Goal: Task Accomplishment & Management: Use online tool/utility

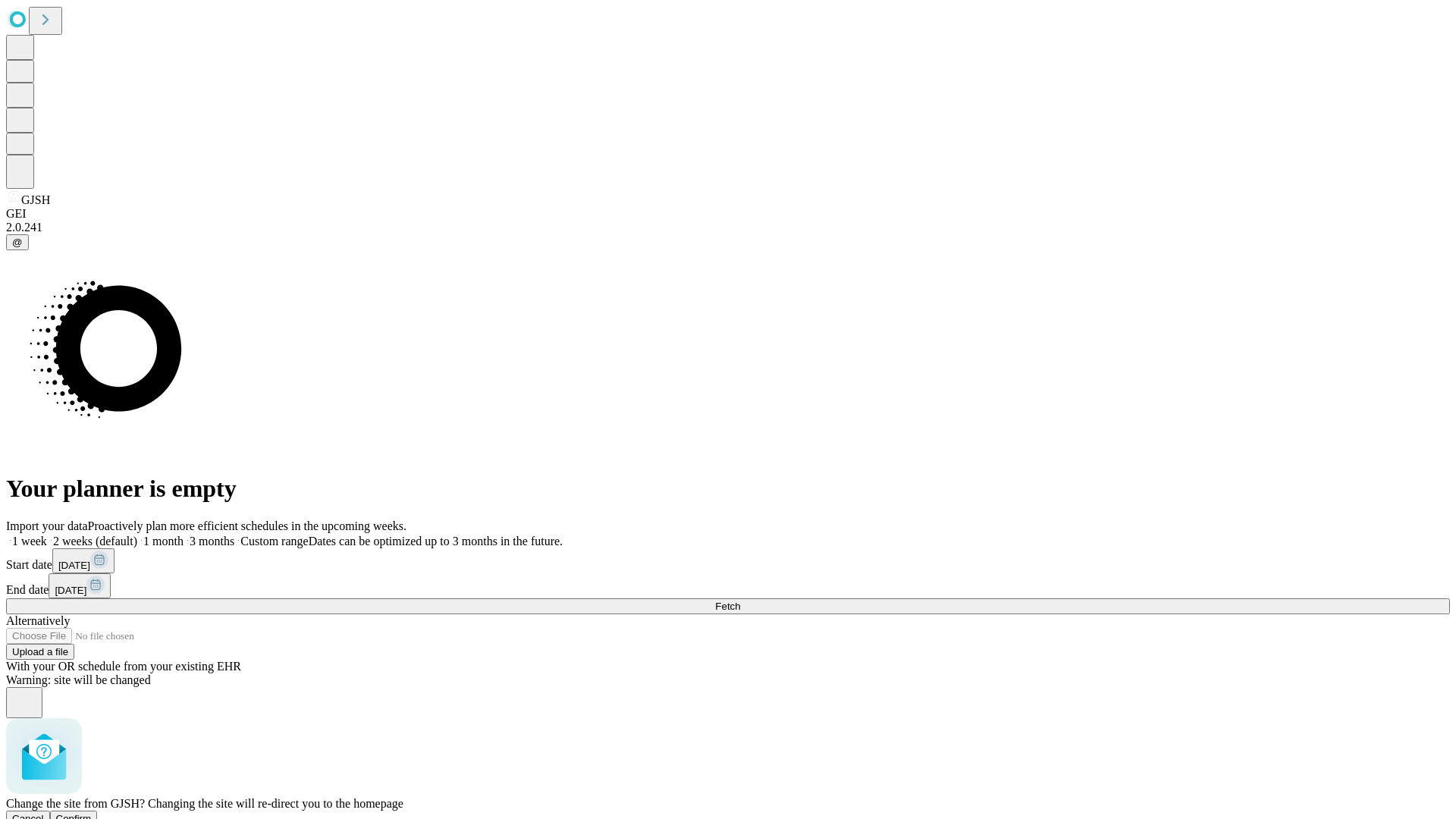
click at [92, 812] on span "Confirm" at bounding box center [74, 818] width 35 height 12
click at [47, 535] on label "1 week" at bounding box center [26, 540] width 41 height 13
click at [740, 600] on span "Fetch" at bounding box center [728, 606] width 26 height 12
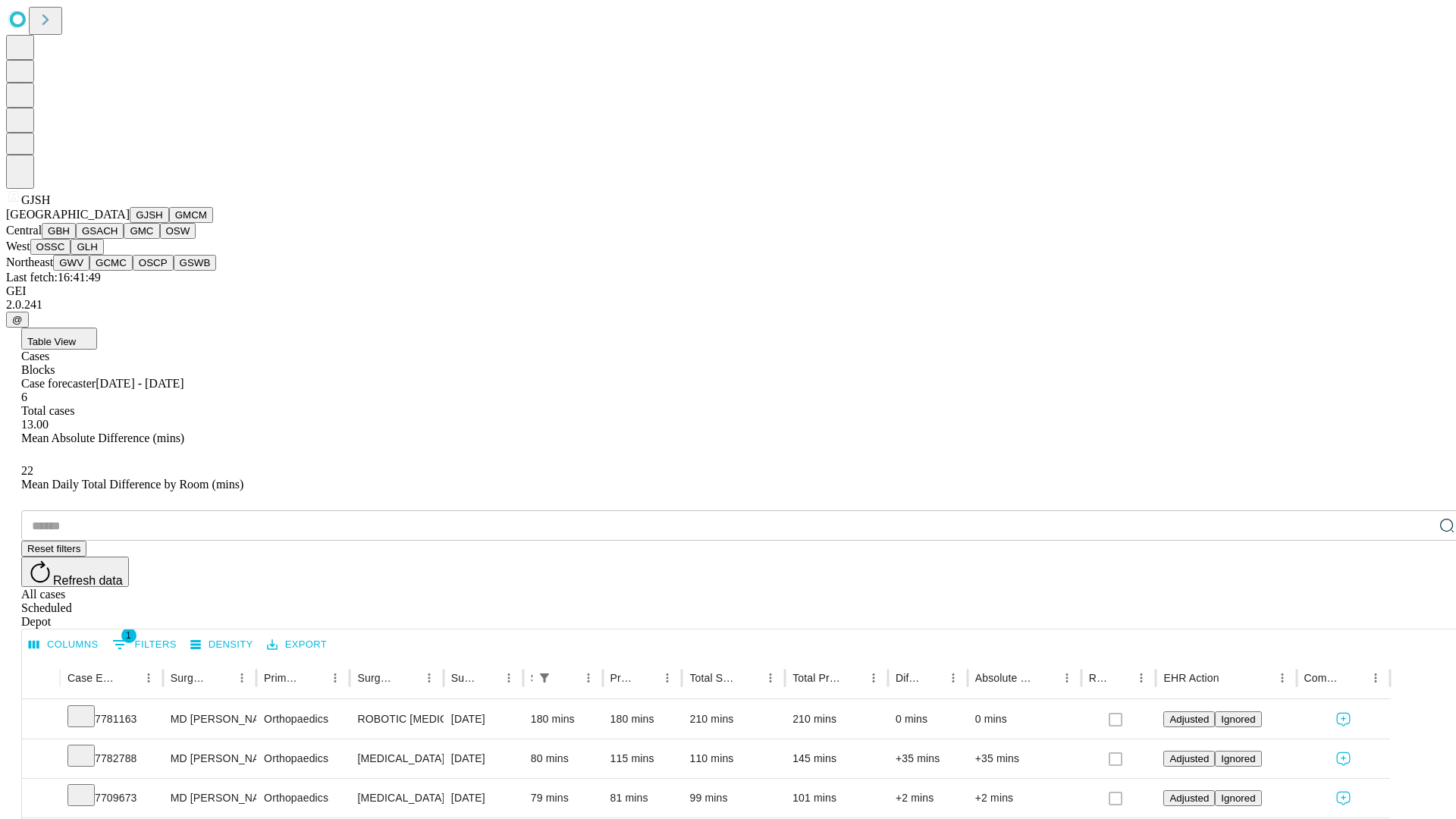
click at [169, 223] on button "GMCM" at bounding box center [190, 215] width 44 height 16
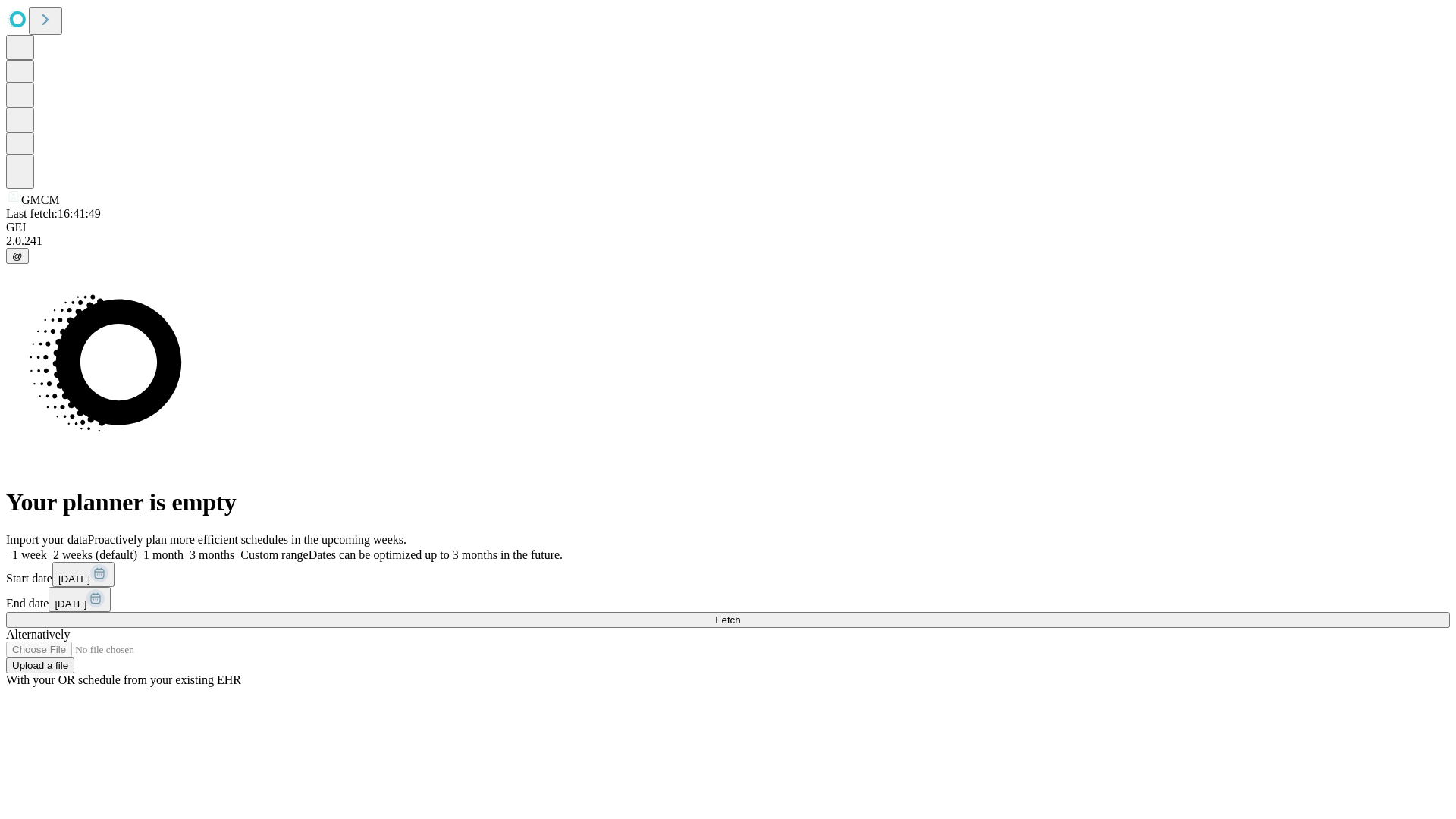
click at [47, 548] on label "1 week" at bounding box center [26, 554] width 41 height 13
click at [740, 614] on span "Fetch" at bounding box center [728, 620] width 26 height 12
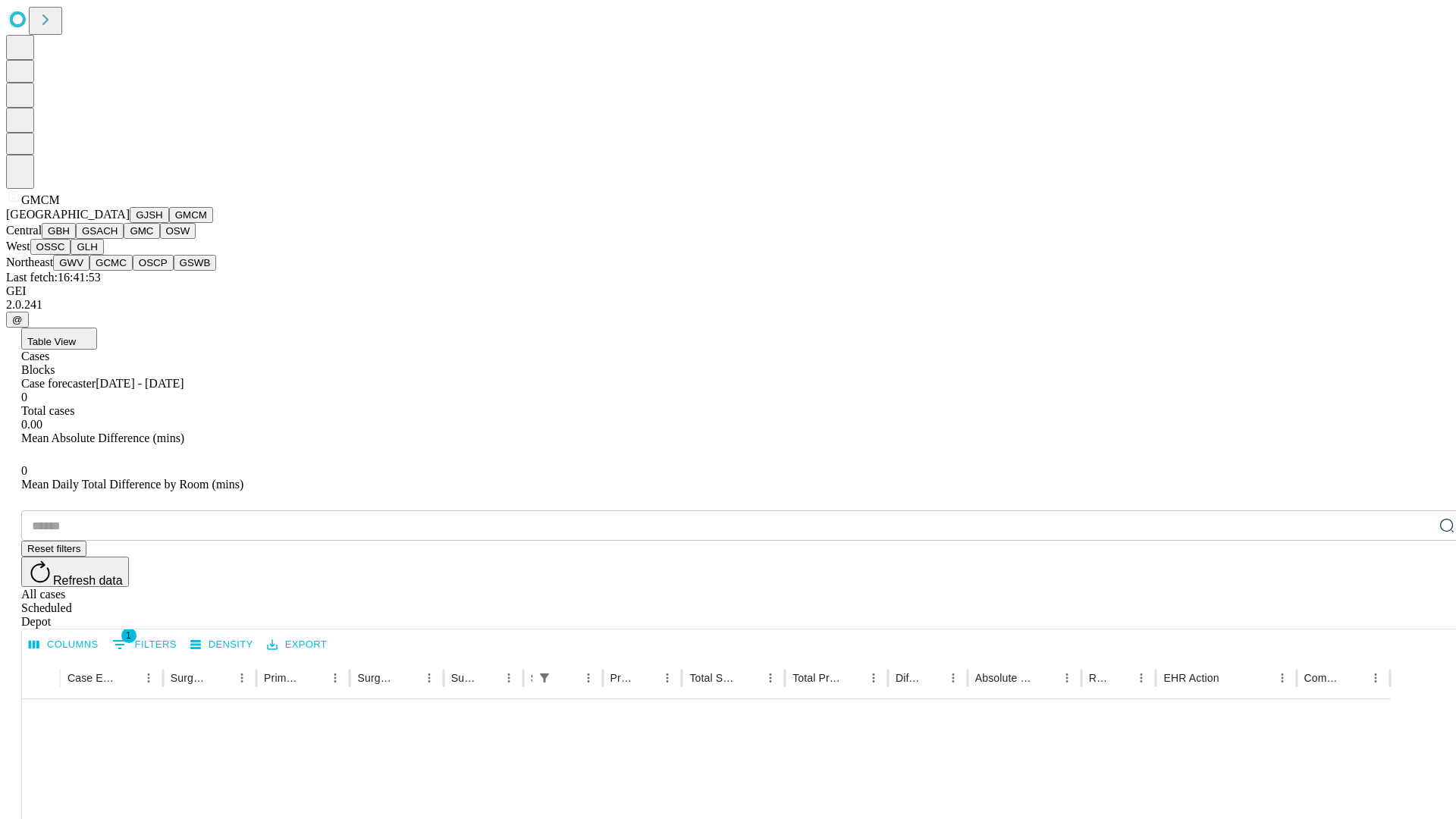
click at [76, 238] on button "GBH" at bounding box center [59, 230] width 34 height 16
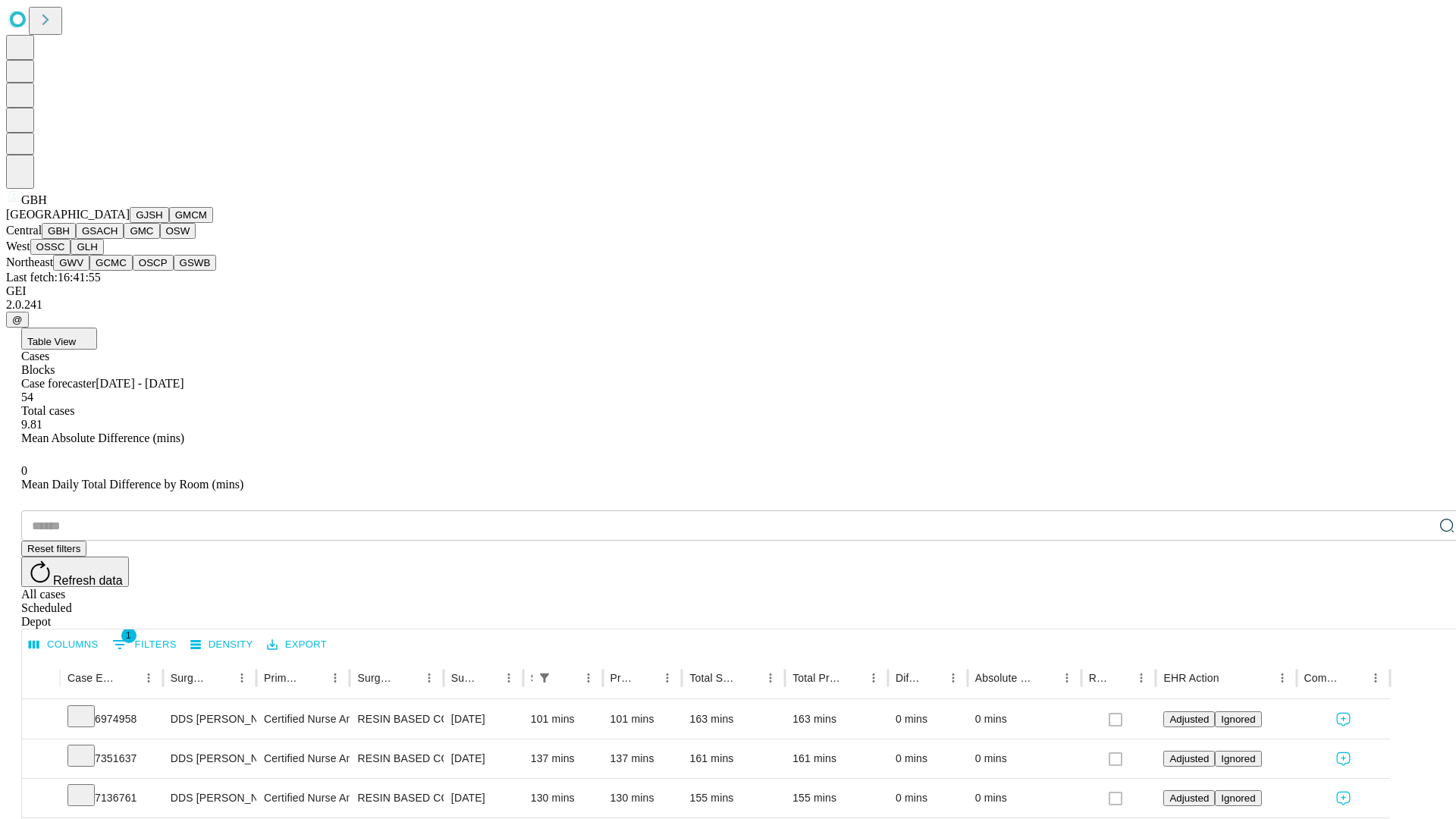
click at [118, 238] on button "GSACH" at bounding box center [99, 230] width 48 height 16
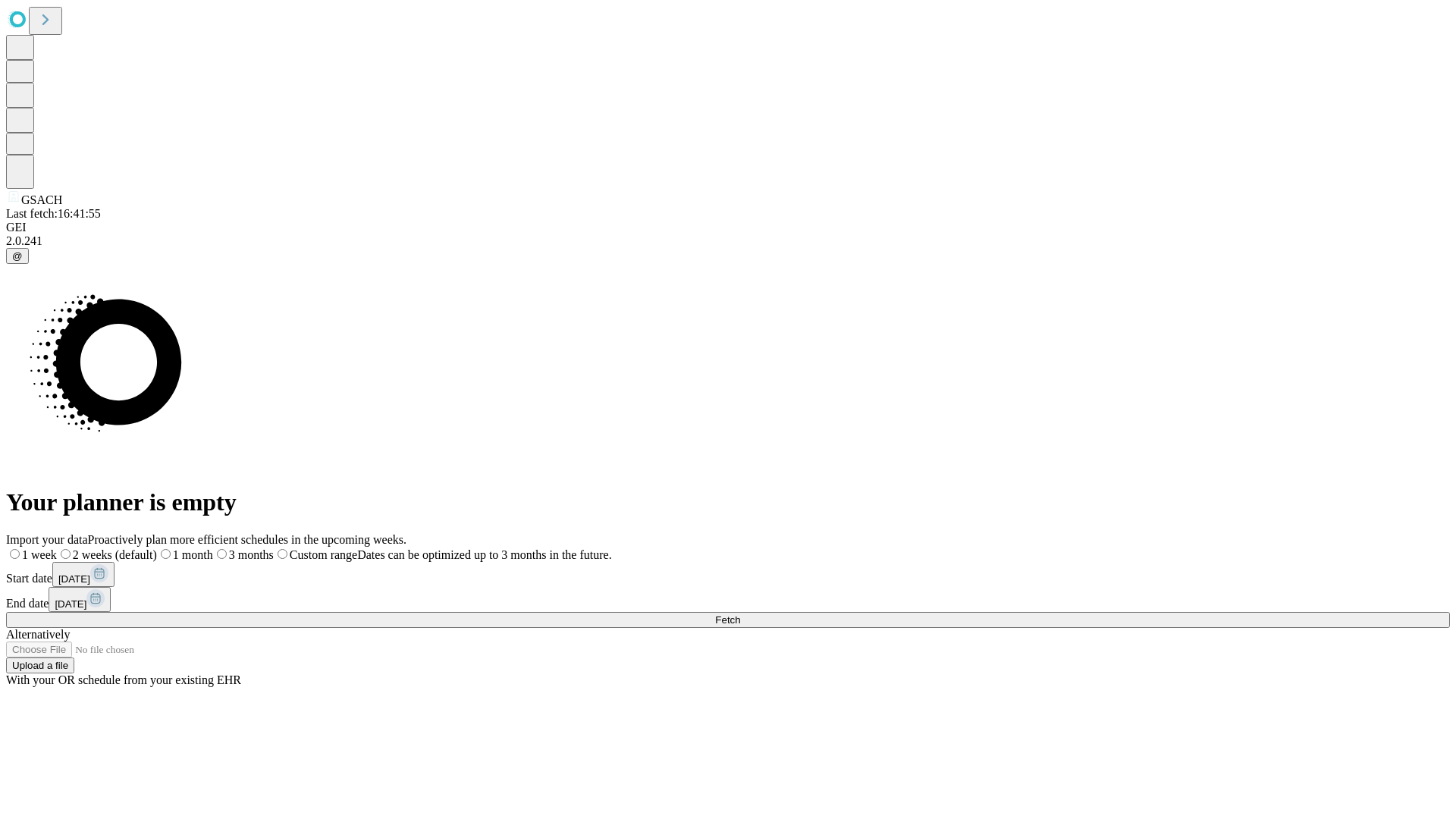
click at [57, 548] on label "1 week" at bounding box center [31, 554] width 51 height 13
click at [740, 614] on span "Fetch" at bounding box center [728, 620] width 26 height 12
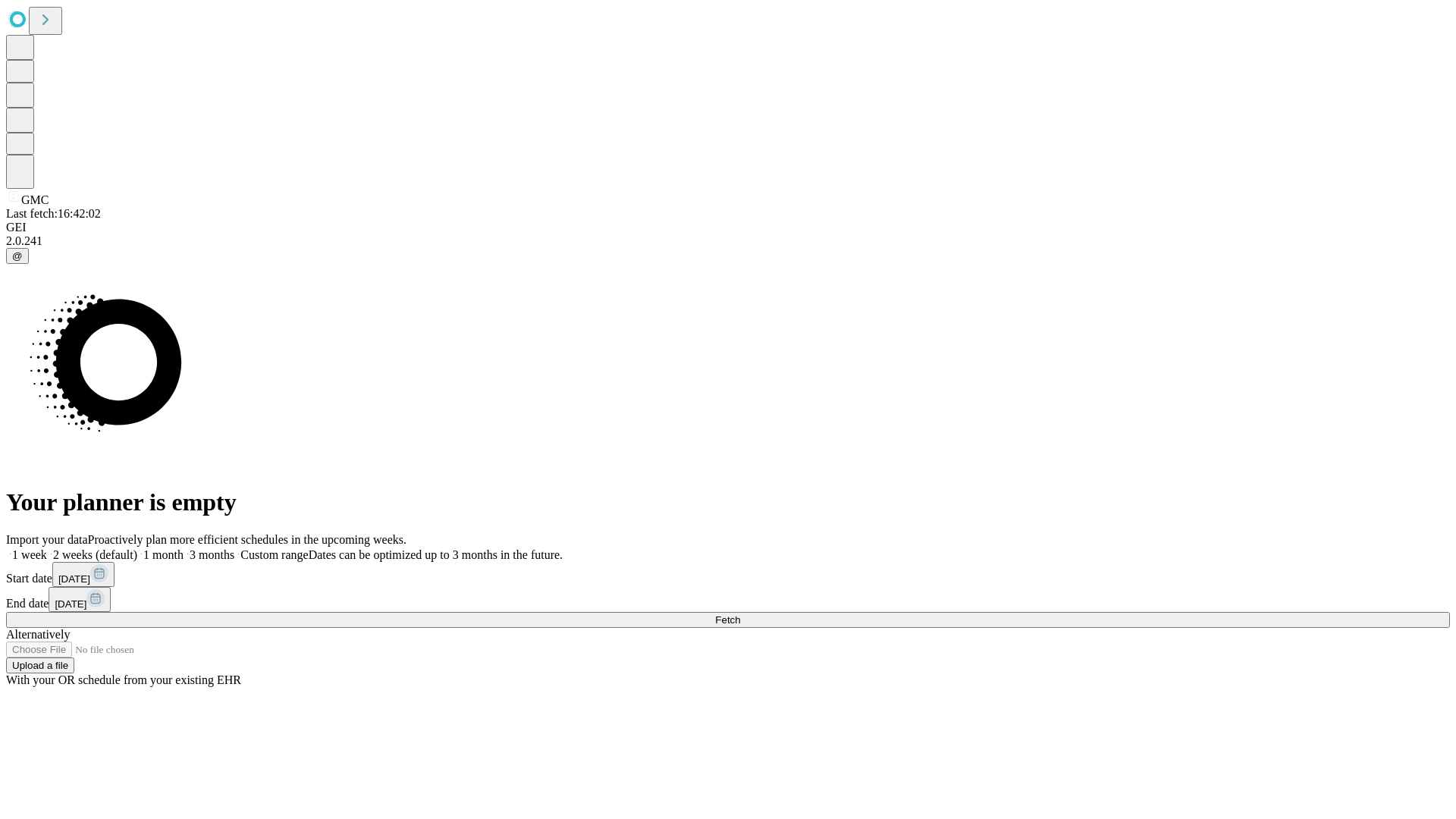
click at [47, 548] on label "1 week" at bounding box center [26, 554] width 41 height 13
click at [740, 614] on span "Fetch" at bounding box center [728, 620] width 26 height 12
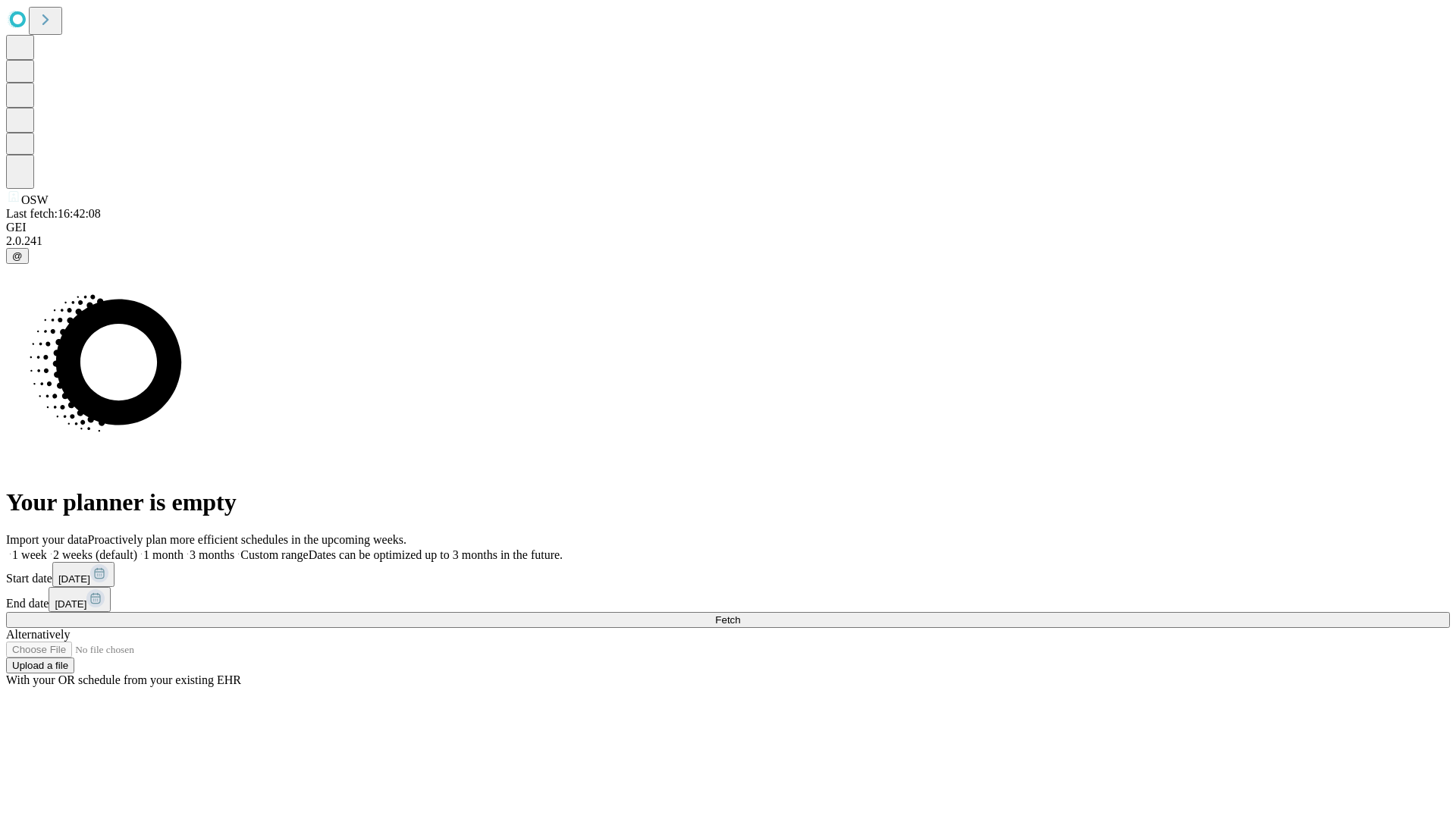
click at [47, 548] on label "1 week" at bounding box center [26, 554] width 41 height 13
click at [740, 614] on span "Fetch" at bounding box center [728, 620] width 26 height 12
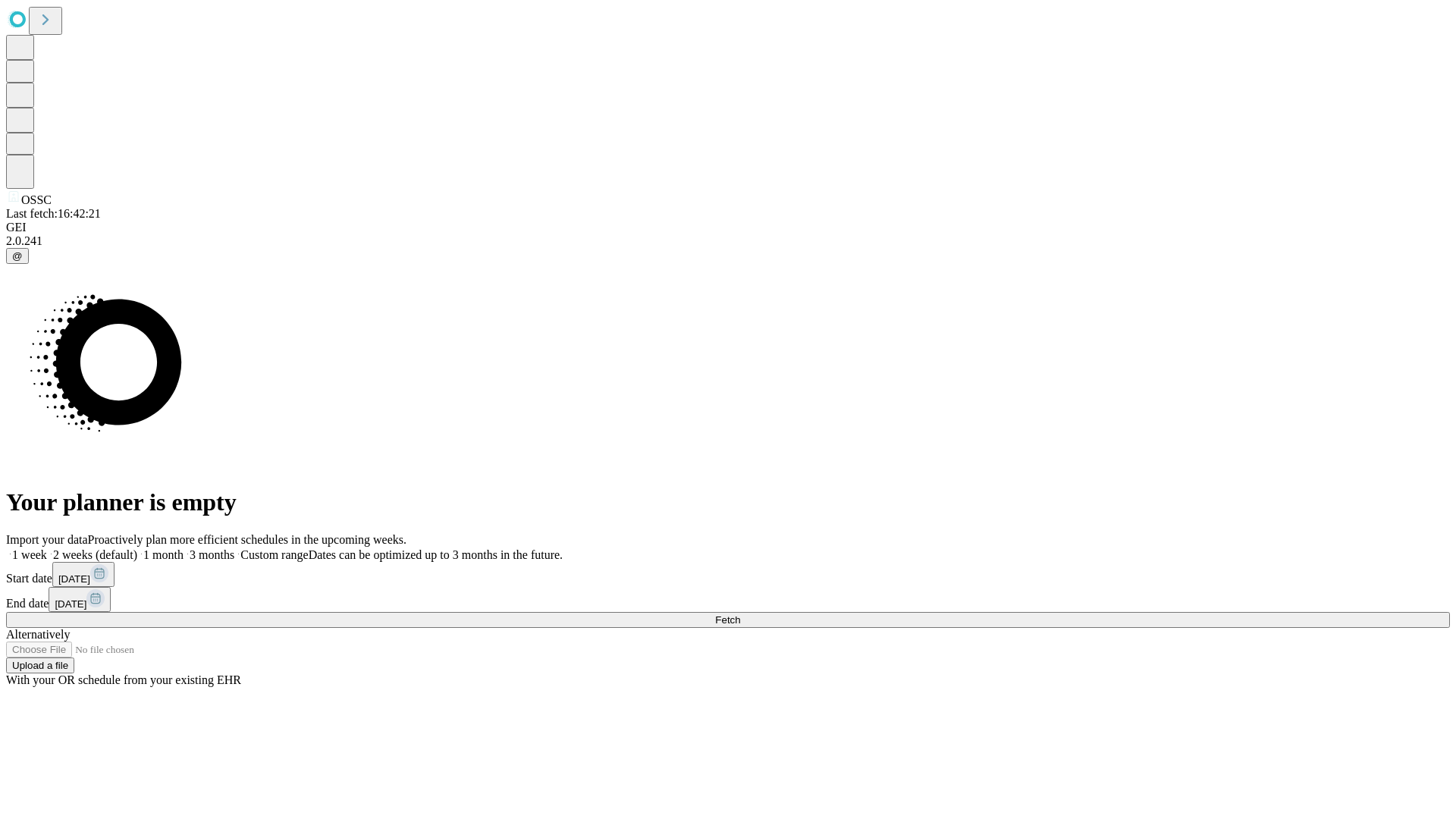
click at [47, 548] on label "1 week" at bounding box center [26, 554] width 41 height 13
click at [740, 614] on span "Fetch" at bounding box center [728, 620] width 26 height 12
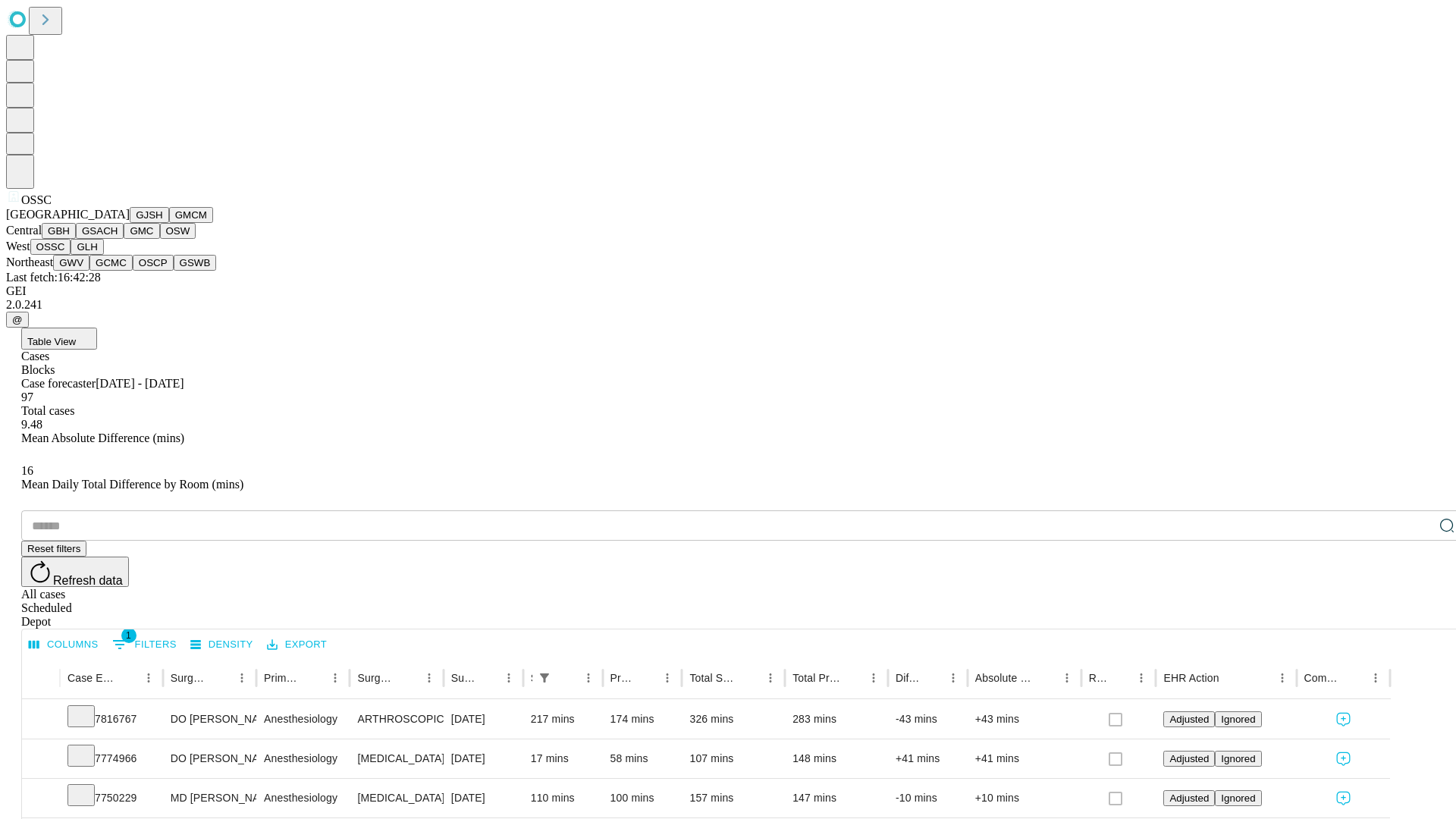
click at [103, 255] on button "GLH" at bounding box center [86, 246] width 32 height 16
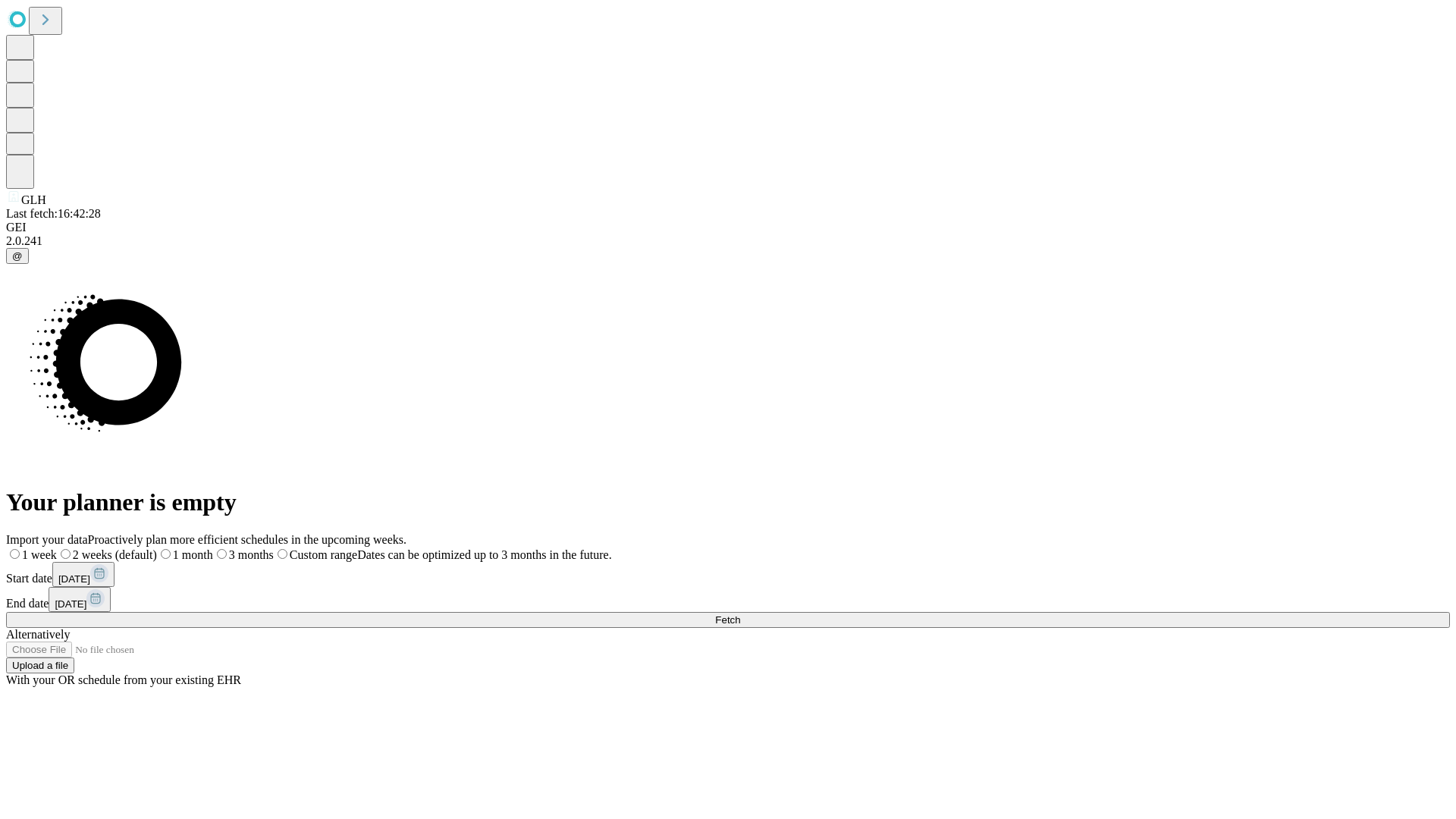
click at [57, 548] on label "1 week" at bounding box center [31, 554] width 51 height 13
click at [740, 614] on span "Fetch" at bounding box center [728, 620] width 26 height 12
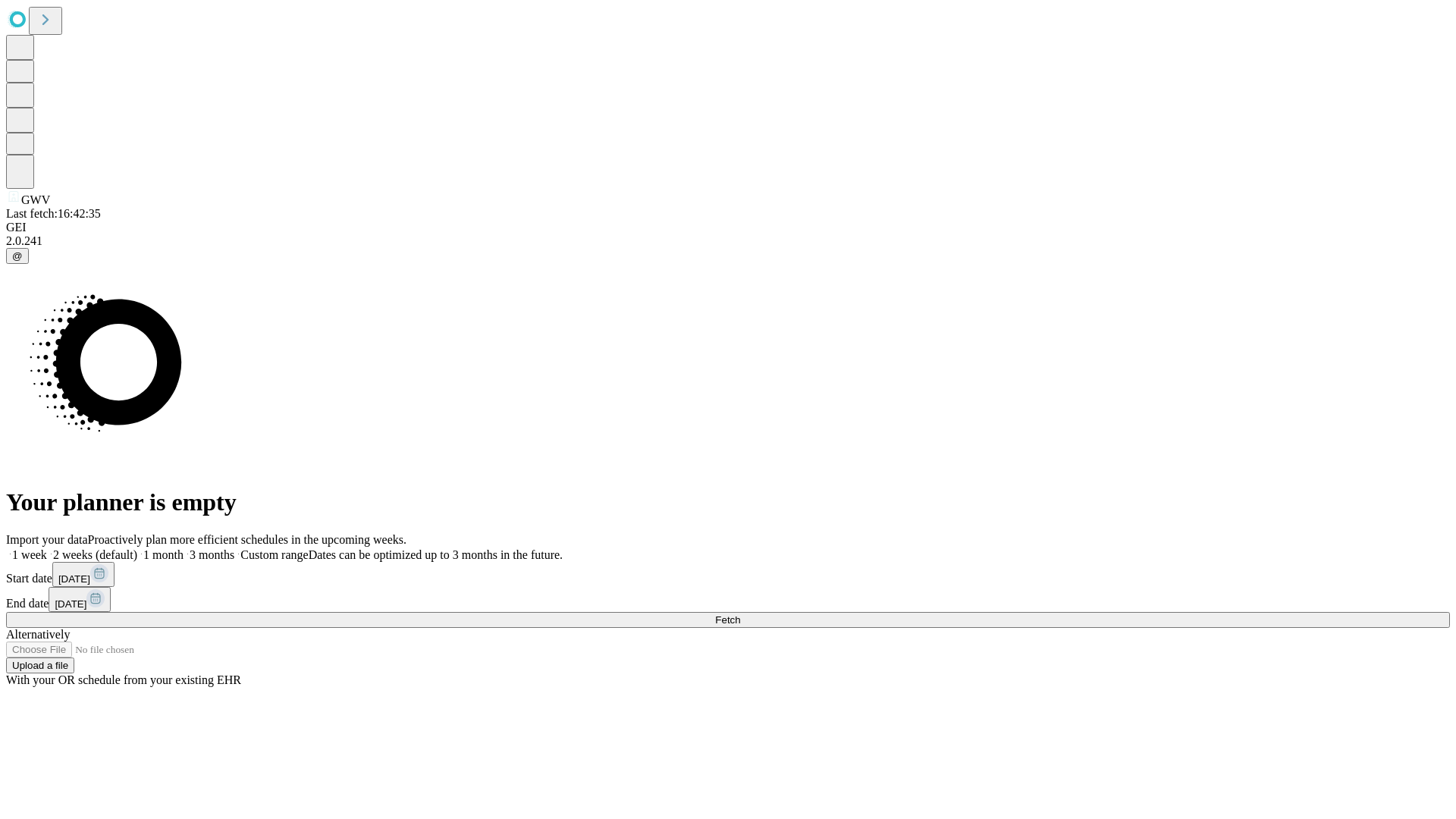
click at [740, 614] on span "Fetch" at bounding box center [728, 620] width 26 height 12
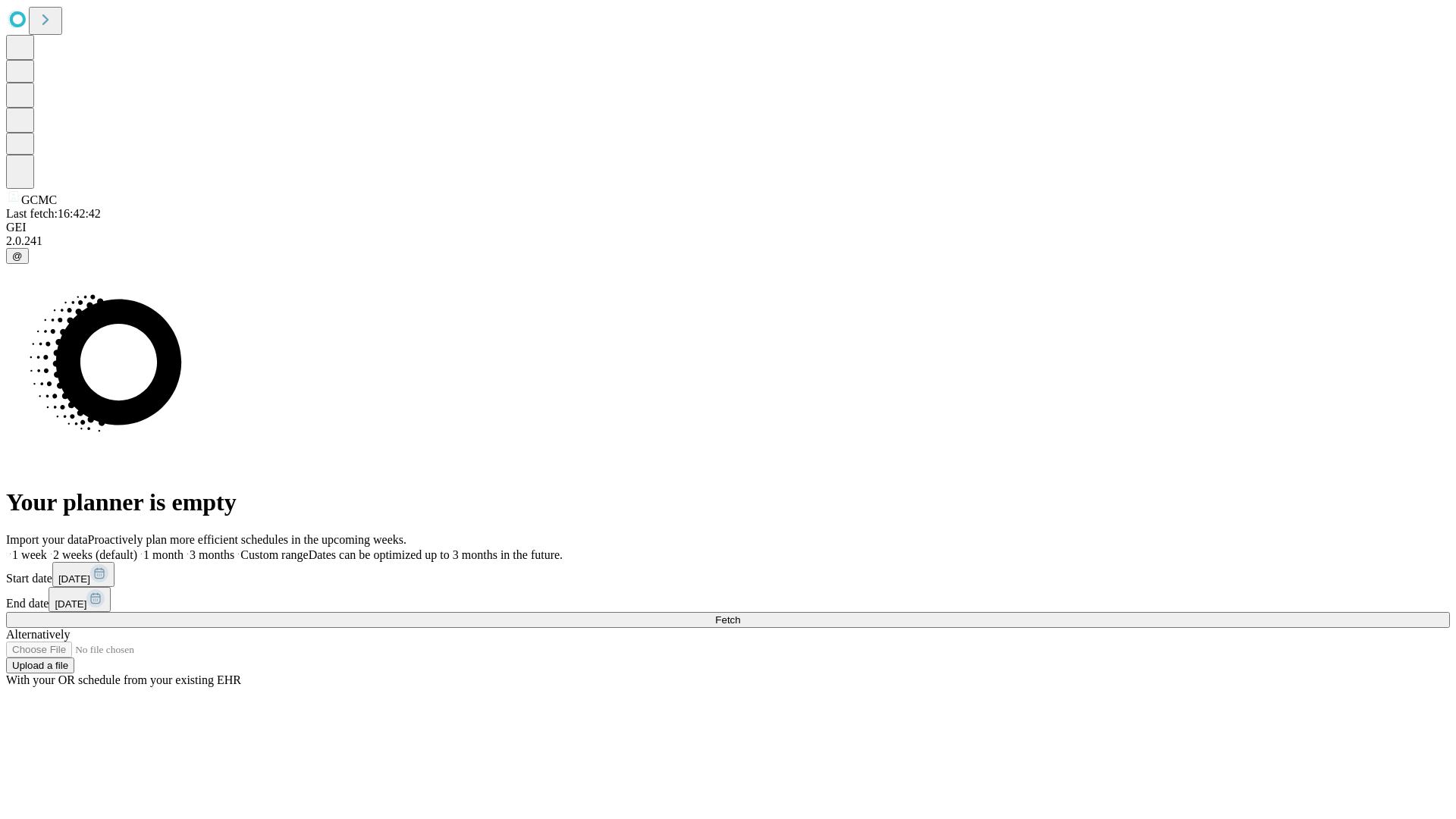
click at [47, 548] on label "1 week" at bounding box center [26, 554] width 41 height 13
click at [740, 614] on span "Fetch" at bounding box center [728, 620] width 26 height 12
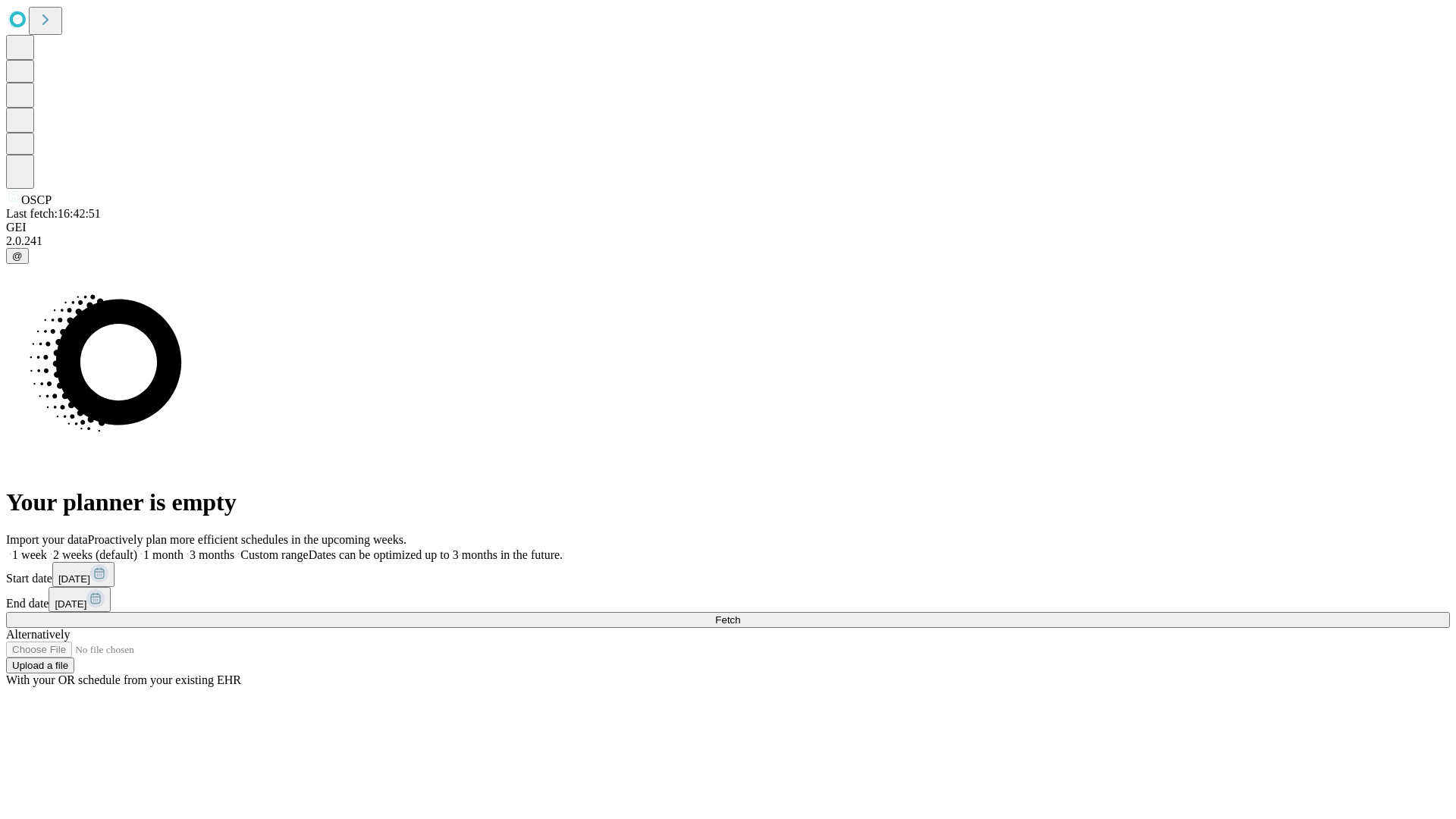
click at [47, 548] on label "1 week" at bounding box center [26, 554] width 41 height 13
click at [740, 614] on span "Fetch" at bounding box center [728, 620] width 26 height 12
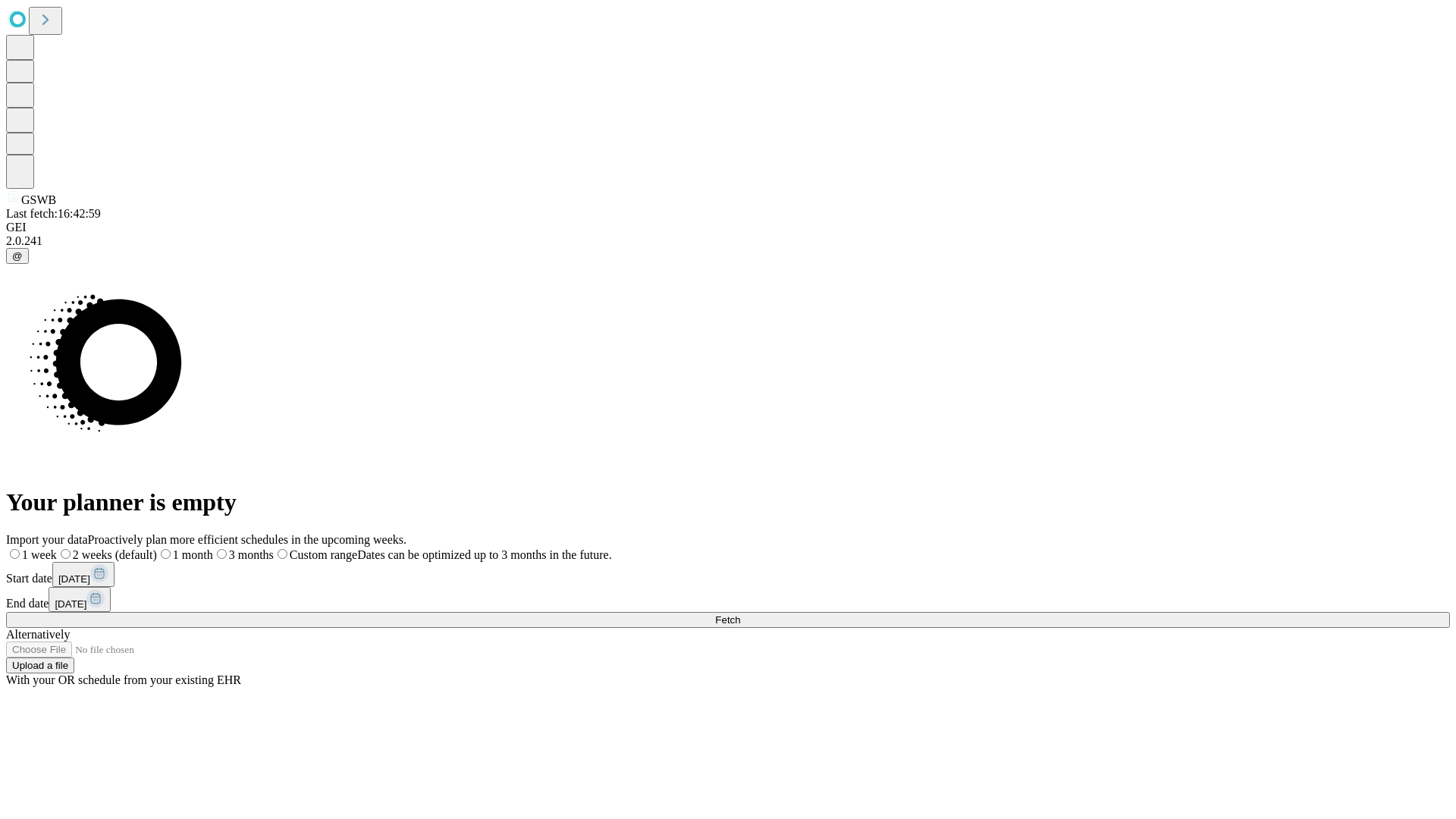
click at [57, 548] on label "1 week" at bounding box center [31, 554] width 51 height 13
click at [740, 614] on span "Fetch" at bounding box center [728, 620] width 26 height 12
